Goal: Transaction & Acquisition: Book appointment/travel/reservation

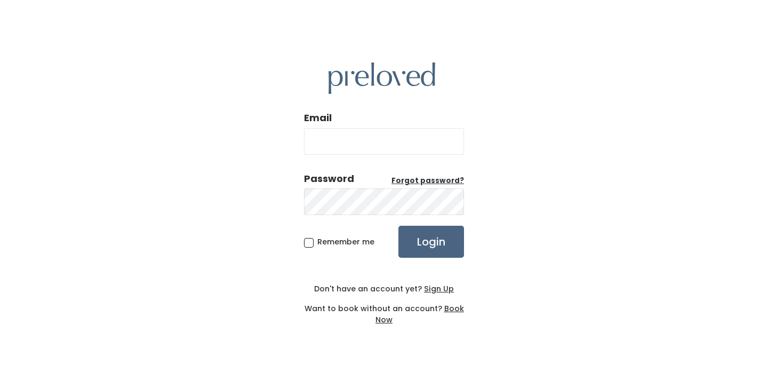
type input "[EMAIL_ADDRESS][DOMAIN_NAME]"
click at [424, 240] on input "Login" at bounding box center [432, 242] width 66 height 32
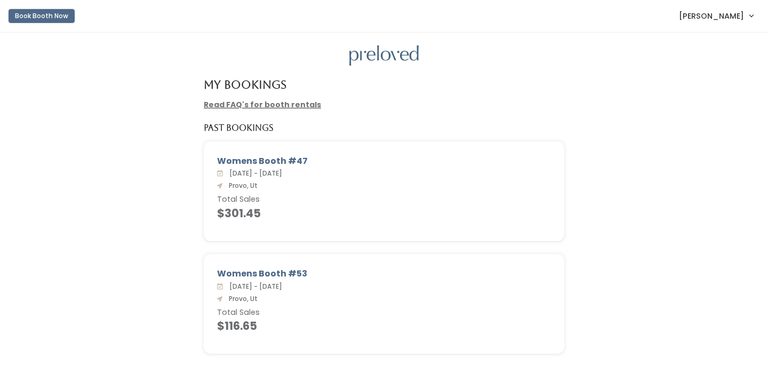
click at [22, 13] on button "Book Booth Now" at bounding box center [42, 16] width 66 height 14
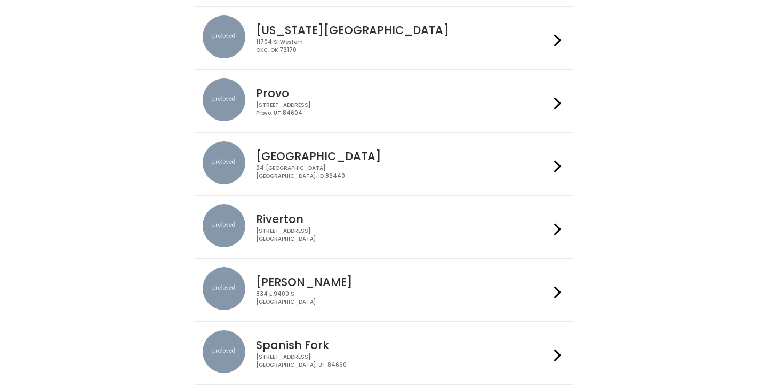
scroll to position [337, 0]
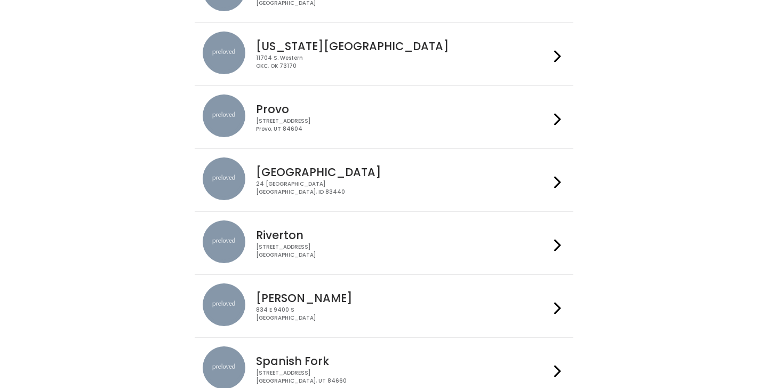
click at [474, 138] on div "Provo [STREET_ADDRESS]" at bounding box center [384, 116] width 362 height 45
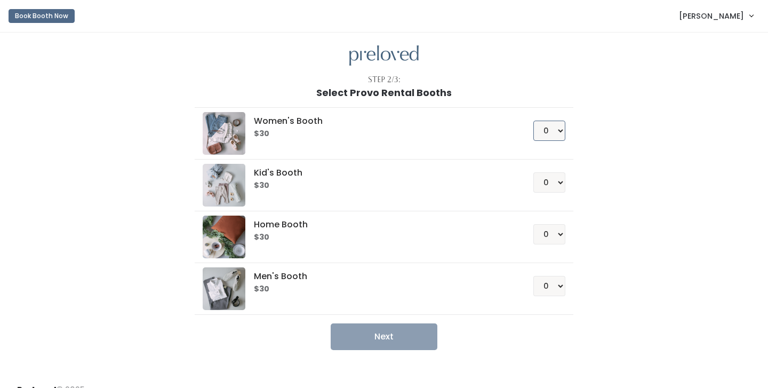
click at [555, 129] on select "0 1 2 3 4" at bounding box center [550, 131] width 32 height 20
select select "1"
click at [534, 121] on select "0 1 2 3 4" at bounding box center [550, 131] width 32 height 20
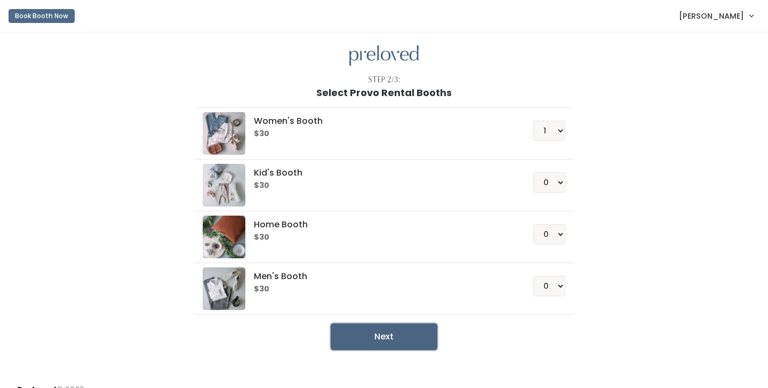
click at [363, 331] on button "Next" at bounding box center [384, 336] width 107 height 27
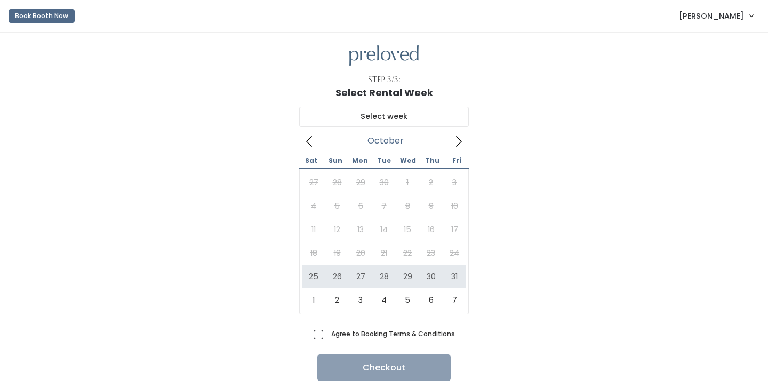
click at [460, 137] on icon at bounding box center [459, 142] width 12 height 12
click at [310, 142] on icon at bounding box center [310, 142] width 12 height 12
type input "[DATE] to [DATE]"
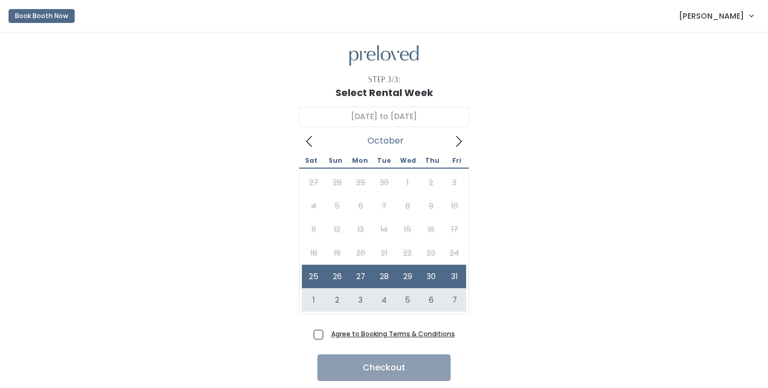
click at [327, 336] on span "Agree to Booking Terms & Conditions" at bounding box center [391, 333] width 128 height 11
click at [327, 335] on input "Agree to Booking Terms & Conditions" at bounding box center [330, 331] width 7 height 7
checkbox input "true"
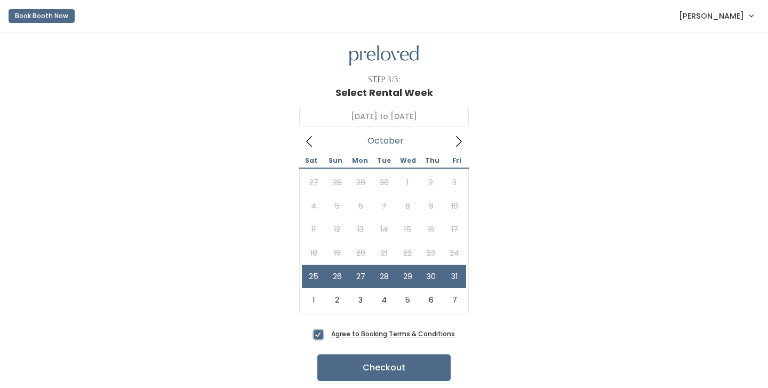
click at [460, 136] on icon at bounding box center [459, 142] width 12 height 12
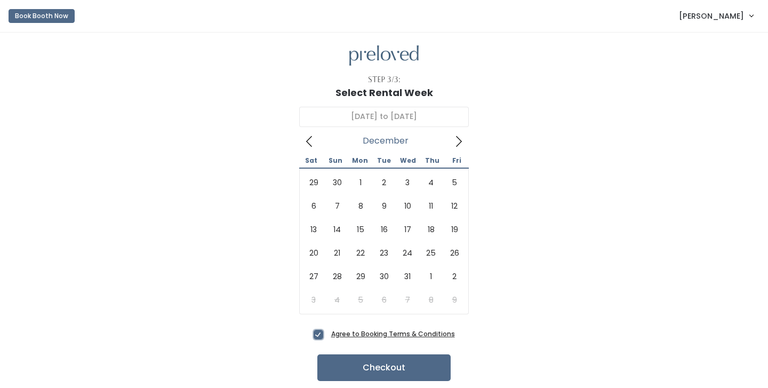
click at [460, 136] on icon at bounding box center [459, 142] width 12 height 12
click at [460, 137] on icon at bounding box center [459, 142] width 12 height 12
click at [462, 140] on icon at bounding box center [459, 142] width 12 height 12
click at [461, 140] on icon at bounding box center [459, 142] width 12 height 12
click at [307, 137] on icon at bounding box center [310, 142] width 12 height 12
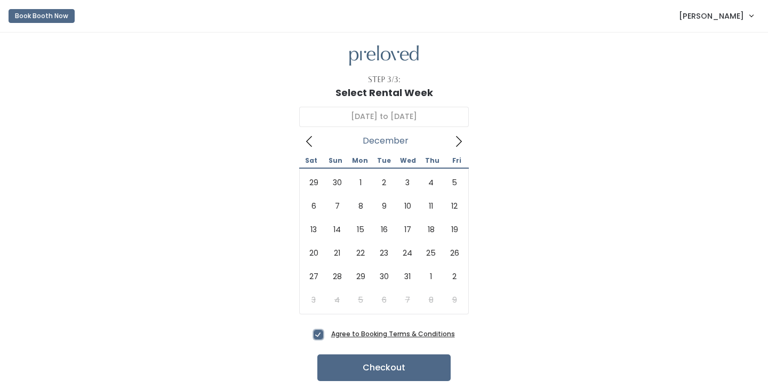
click at [307, 137] on icon at bounding box center [310, 142] width 12 height 12
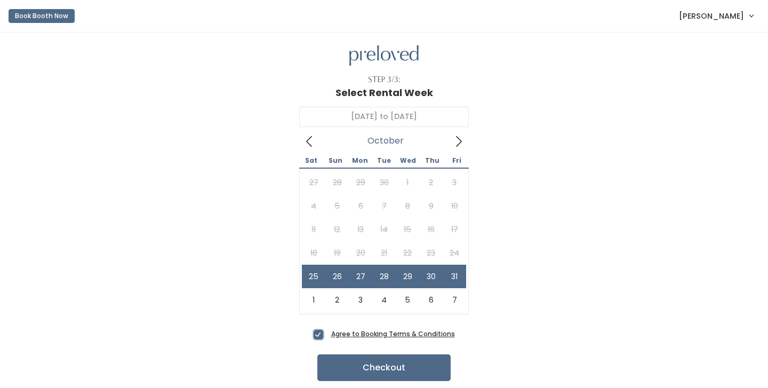
click at [307, 137] on icon at bounding box center [310, 142] width 12 height 12
type input "October 25 to October 31"
